Goal: Task Accomplishment & Management: Use online tool/utility

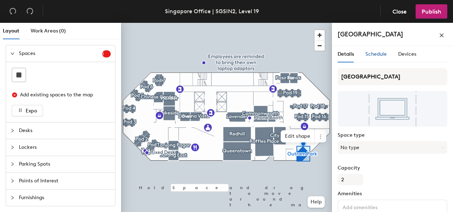
click at [373, 56] on span "Schedule" at bounding box center [376, 54] width 21 height 6
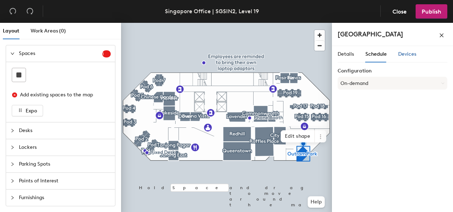
click at [408, 57] on div "Devices" at bounding box center [407, 54] width 18 height 8
click at [317, 136] on span at bounding box center [320, 136] width 11 height 12
click at [295, 23] on div at bounding box center [226, 23] width 211 height 0
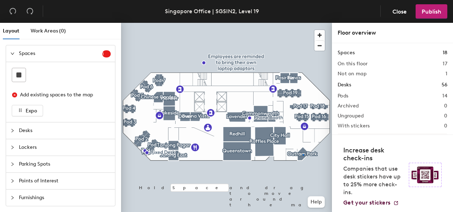
click at [302, 23] on div at bounding box center [226, 23] width 211 height 0
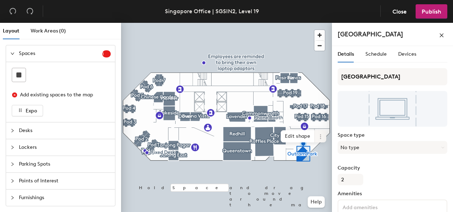
click at [320, 140] on span at bounding box center [320, 136] width 11 height 12
click at [323, 163] on span "Archive" at bounding box center [346, 165] width 63 height 12
click at [319, 135] on icon at bounding box center [321, 137] width 6 height 6
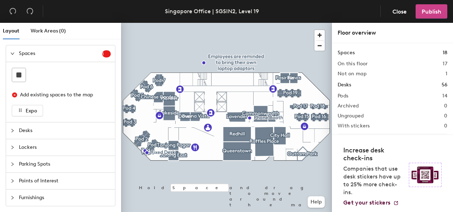
click at [425, 11] on span "Publish" at bounding box center [432, 11] width 20 height 7
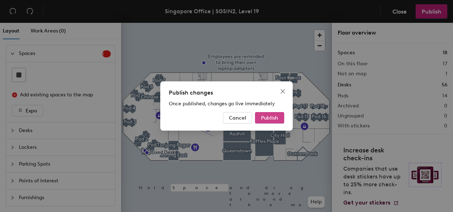
click at [271, 119] on span "Publish" at bounding box center [269, 118] width 17 height 6
